Goal: Transaction & Acquisition: Purchase product/service

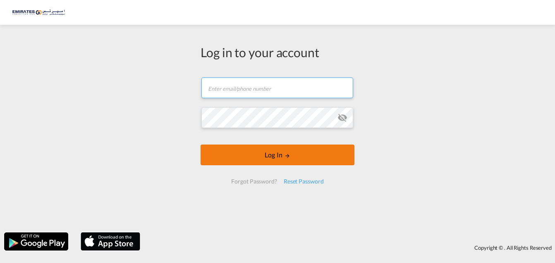
type input "[EMAIL_ADDRESS][DOMAIN_NAME]"
click at [269, 158] on button "Log In" at bounding box center [278, 154] width 154 height 21
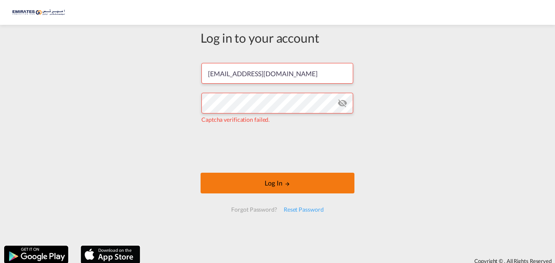
click at [271, 182] on button "Log In" at bounding box center [278, 182] width 154 height 21
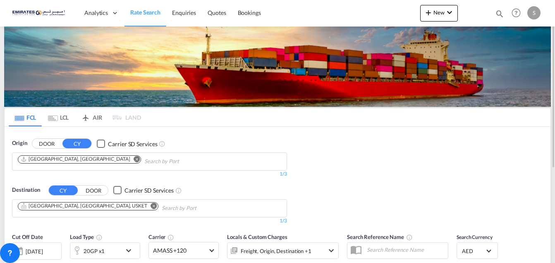
click at [151, 206] on md-icon "Remove" at bounding box center [154, 205] width 6 height 6
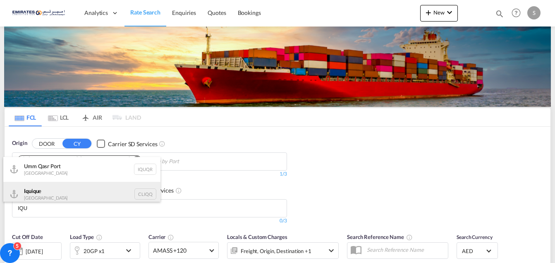
type input "IQU"
click at [39, 195] on div "Iqu iqu e [GEOGRAPHIC_DATA] CLIQQ" at bounding box center [81, 194] width 157 height 25
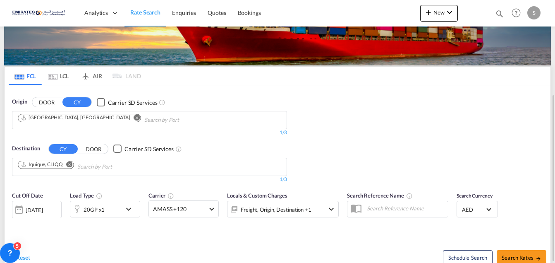
scroll to position [83, 0]
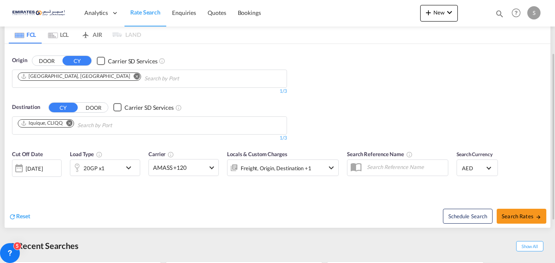
click at [130, 167] on md-icon "icon-chevron-down" at bounding box center [131, 168] width 14 height 10
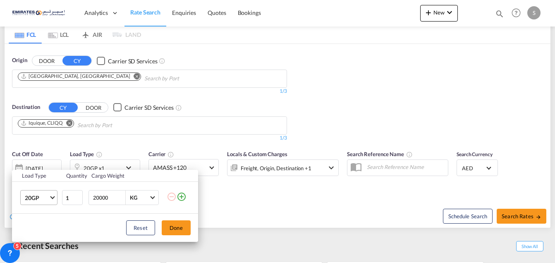
click at [51, 196] on span "Choose: \a20GP" at bounding box center [52, 196] width 5 height 5
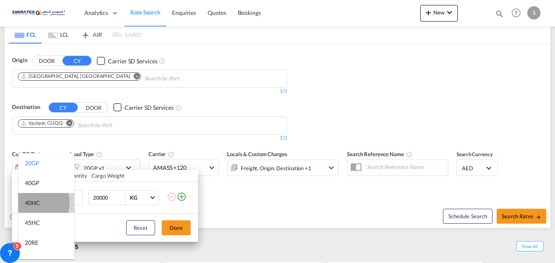
click at [32, 202] on div "40HC" at bounding box center [32, 202] width 15 height 8
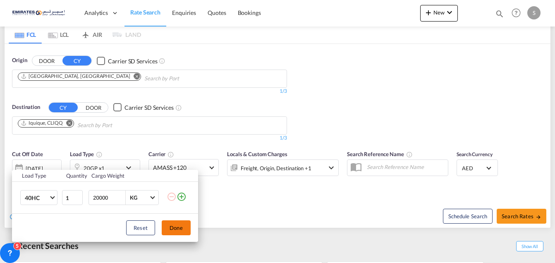
click at [177, 227] on button "Done" at bounding box center [176, 227] width 29 height 15
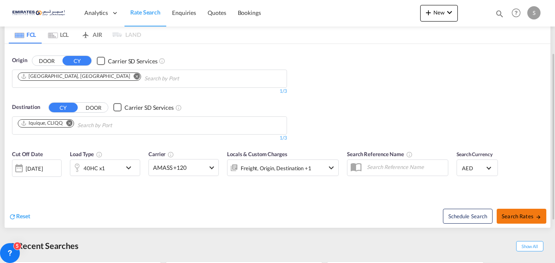
click at [529, 214] on span "Search Rates" at bounding box center [522, 216] width 40 height 7
type input "AEJEA to CLIQQ / [DATE]"
